Goal: Information Seeking & Learning: Learn about a topic

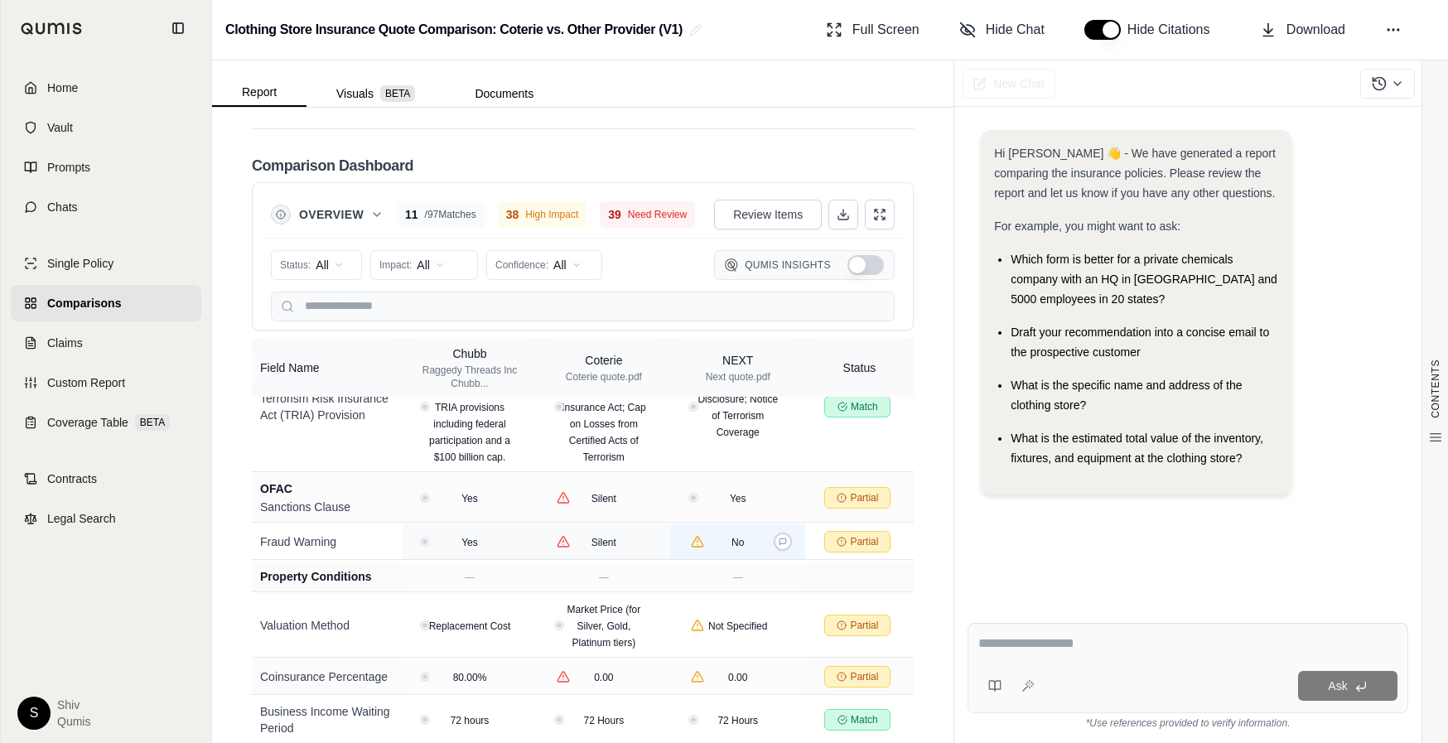
scroll to position [4194, 0]
click at [503, 70] on div "Report Visuals BETA Documents" at bounding box center [582, 83] width 741 height 46
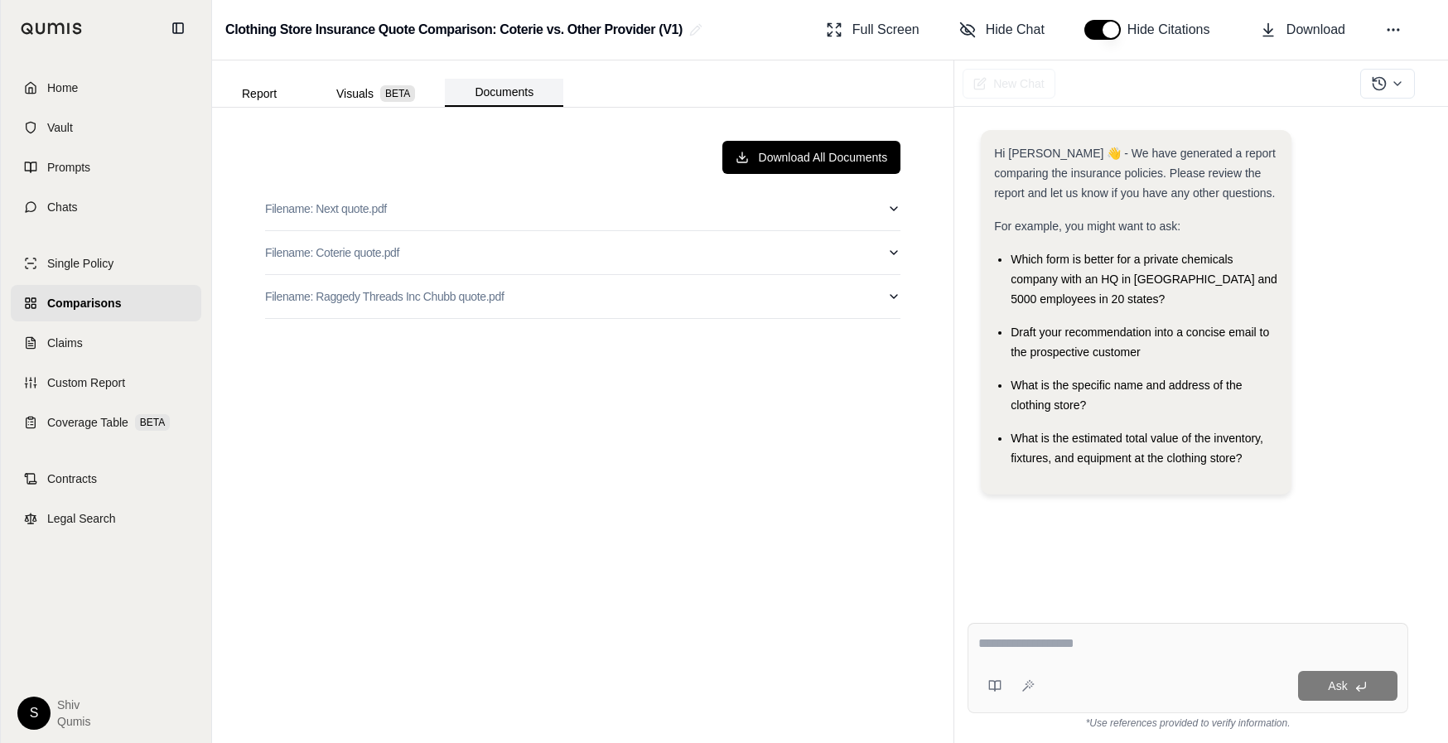
click at [504, 92] on button "Documents" at bounding box center [504, 93] width 118 height 28
click at [258, 86] on button "Report" at bounding box center [259, 93] width 94 height 27
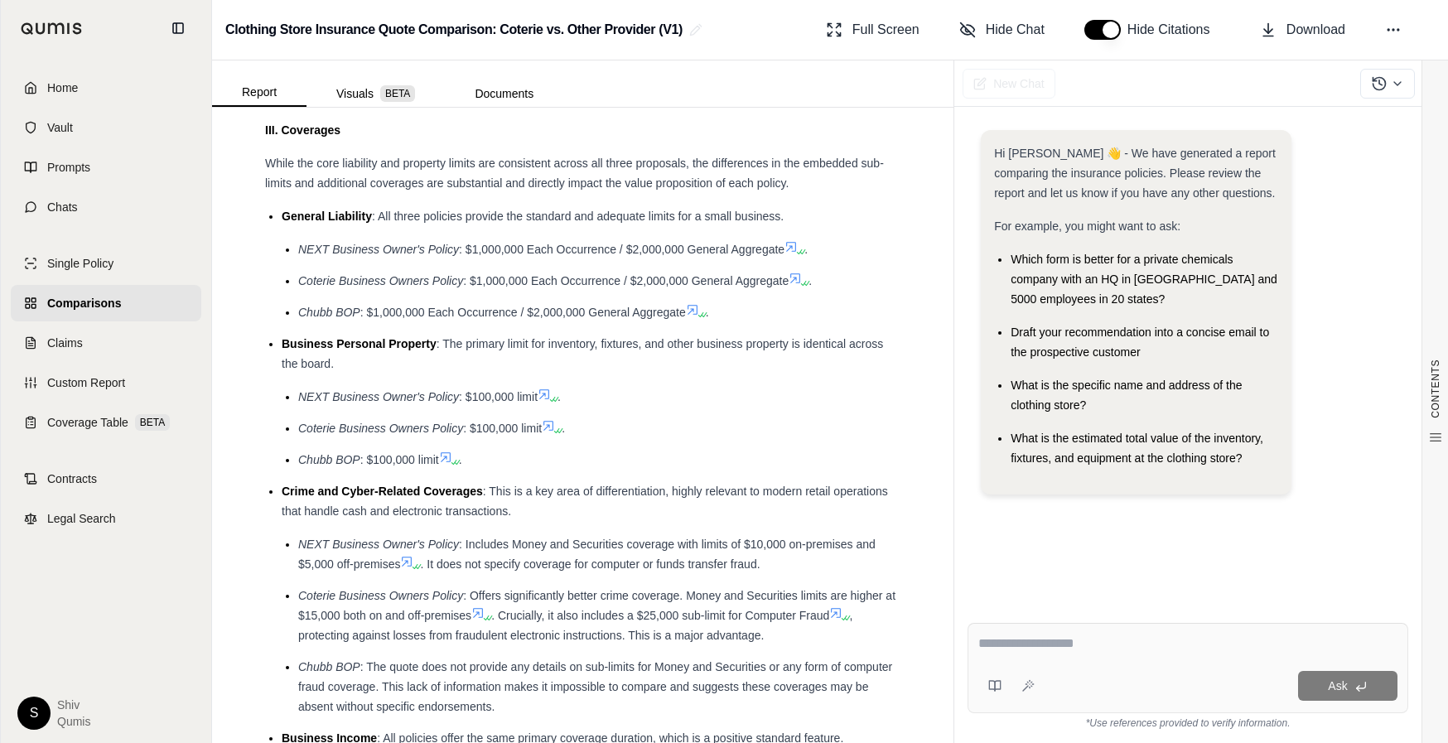
scroll to position [2789, 0]
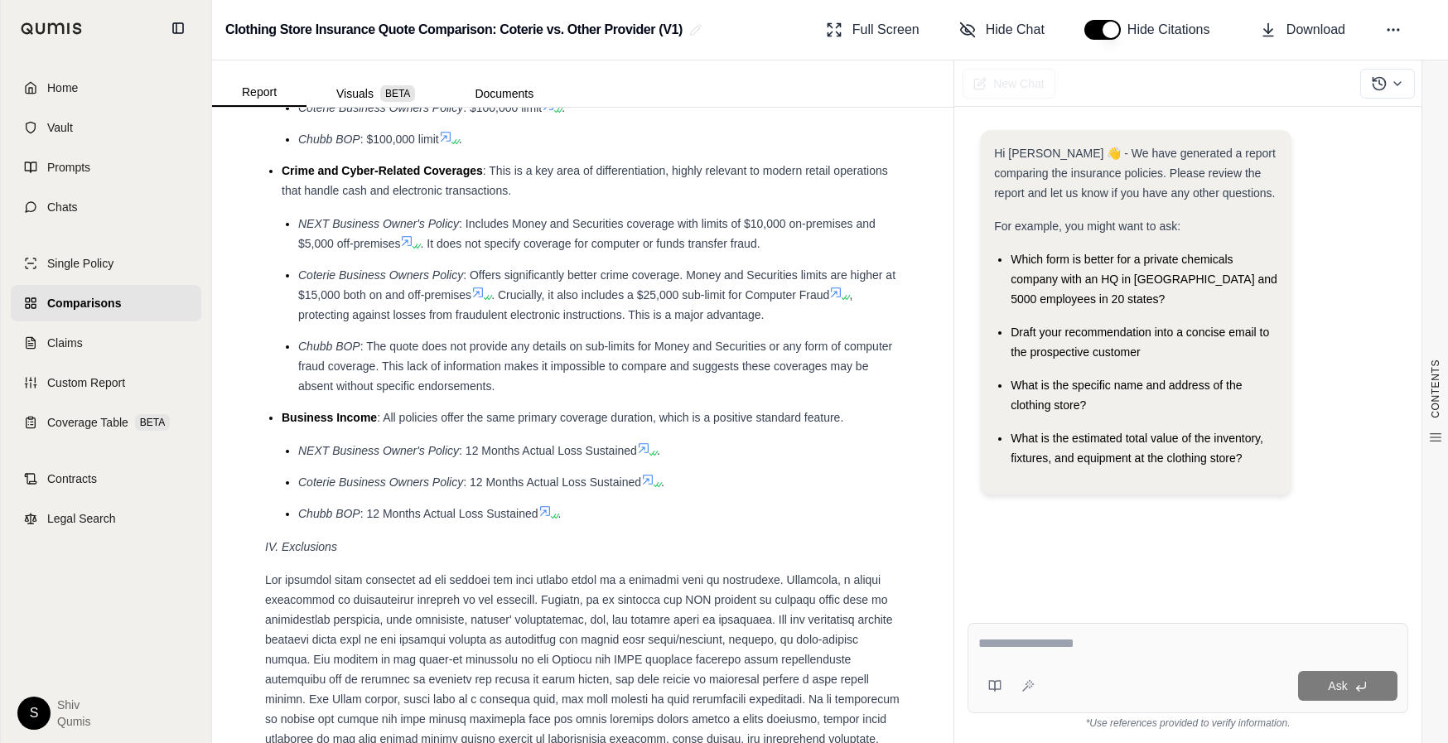
click at [405, 234] on icon at bounding box center [406, 240] width 13 height 13
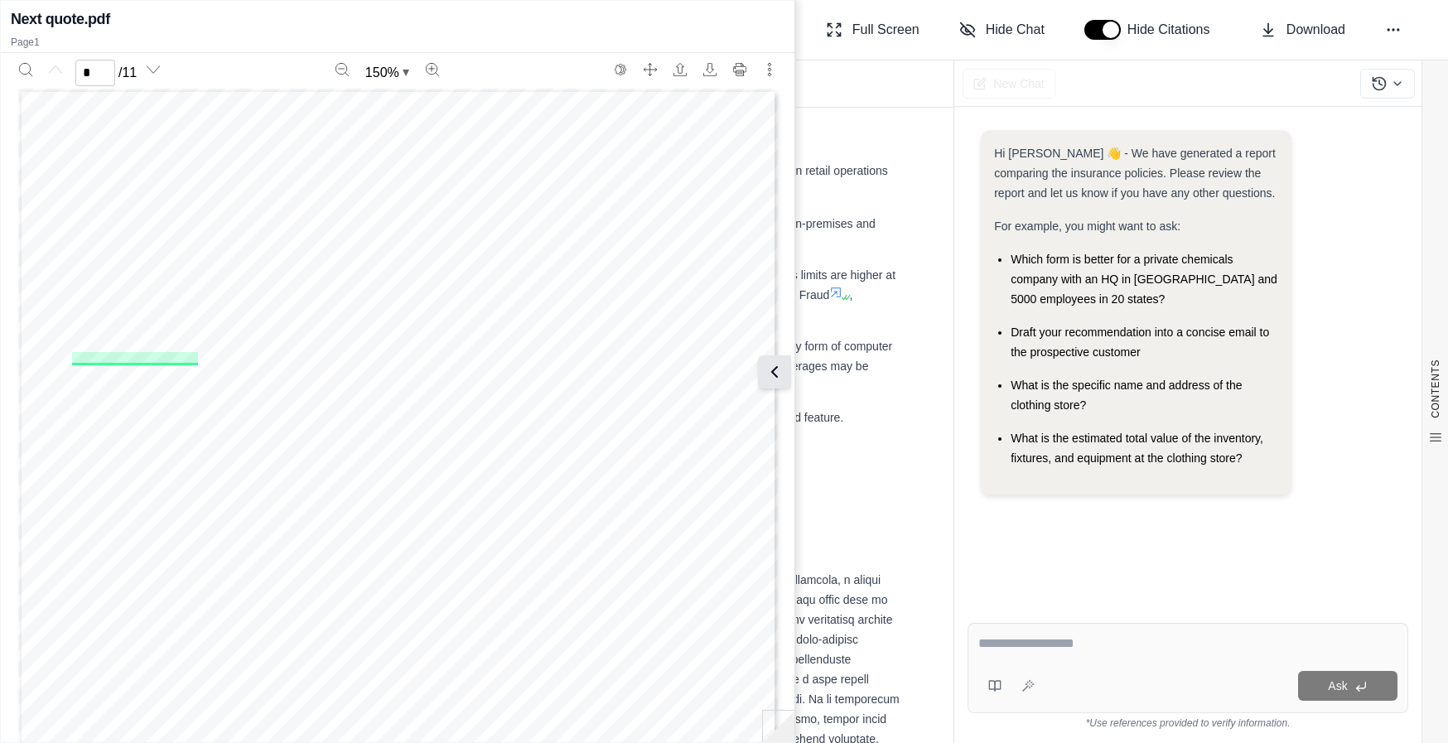
click at [785, 379] on button at bounding box center [774, 371] width 33 height 33
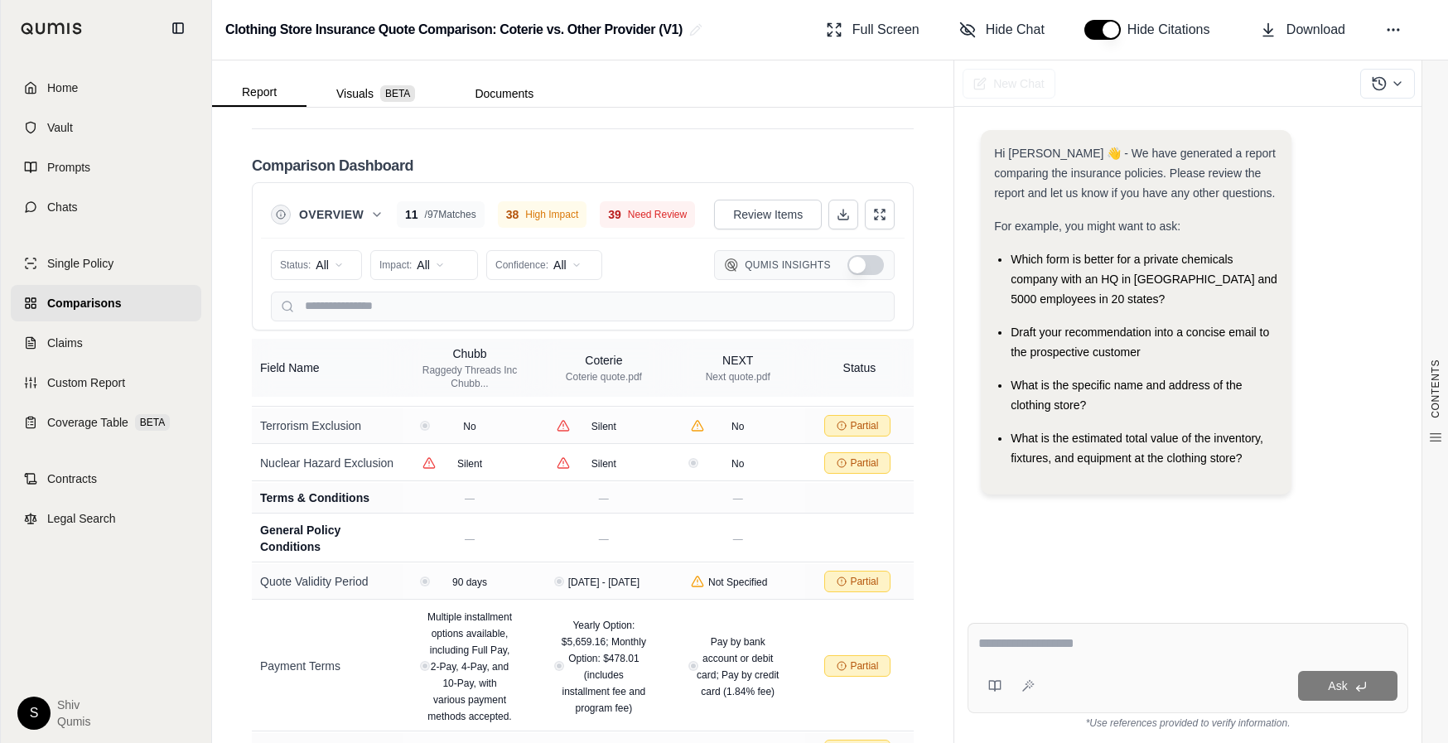
scroll to position [4194, 0]
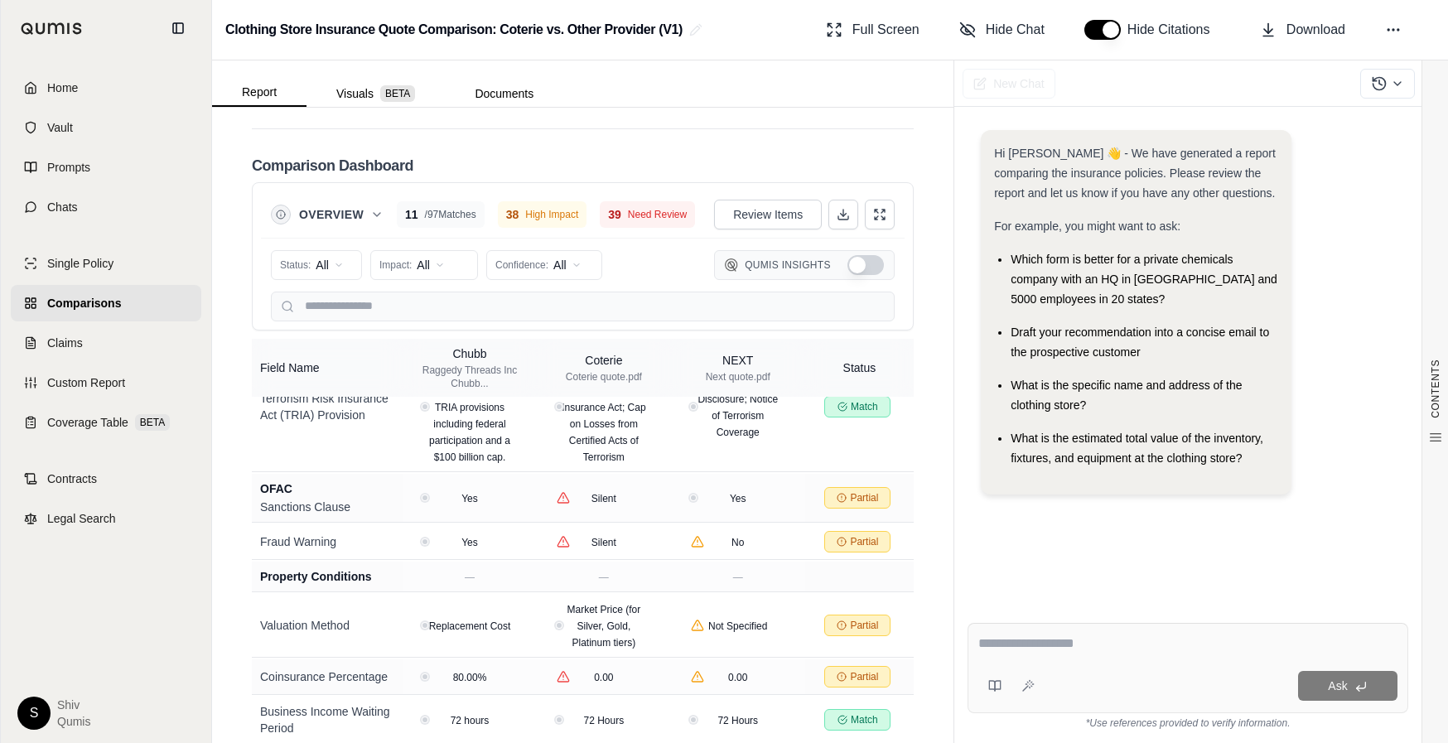
click at [1097, 33] on button "button" at bounding box center [1102, 30] width 36 height 20
click at [1018, 40] on button "Hide Chat" at bounding box center [1002, 29] width 99 height 33
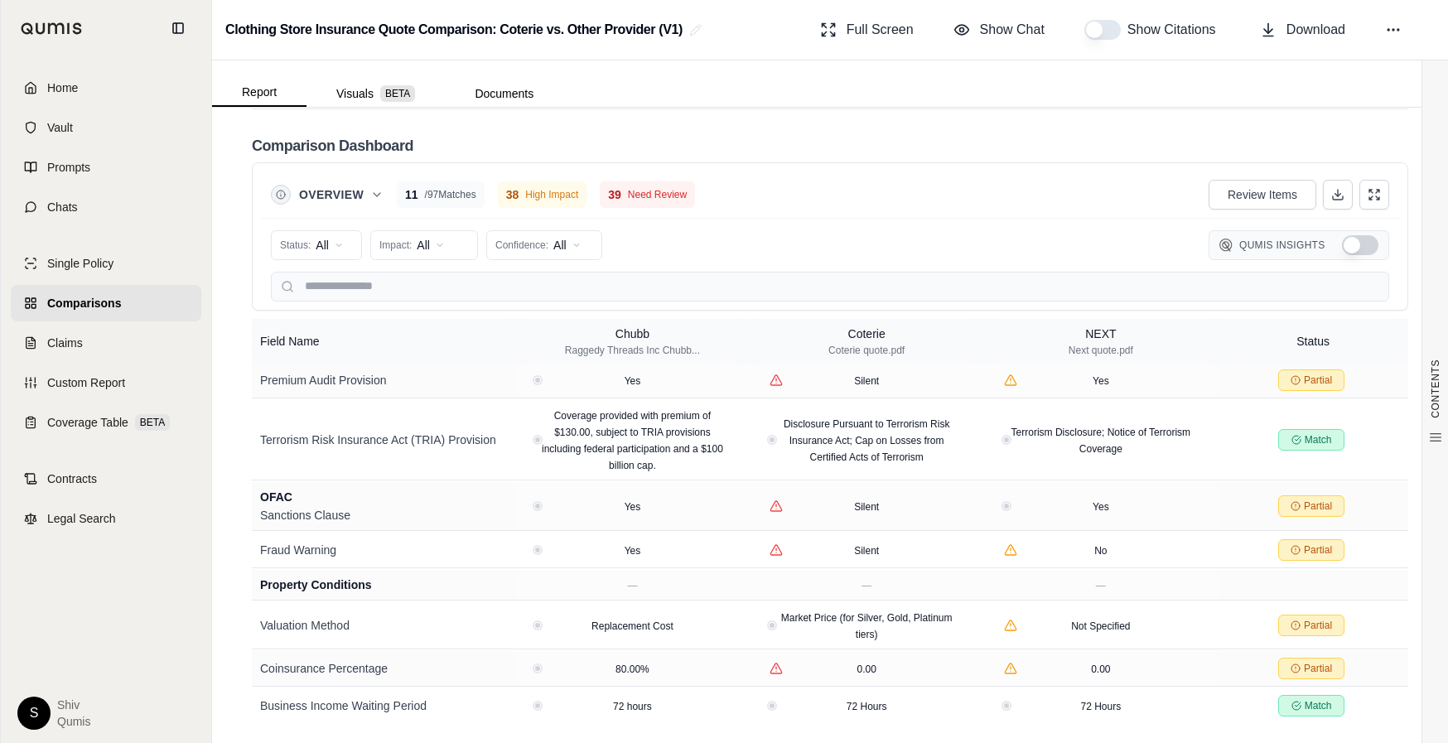
scroll to position [0, 0]
